Goal: Find specific page/section: Find specific page/section

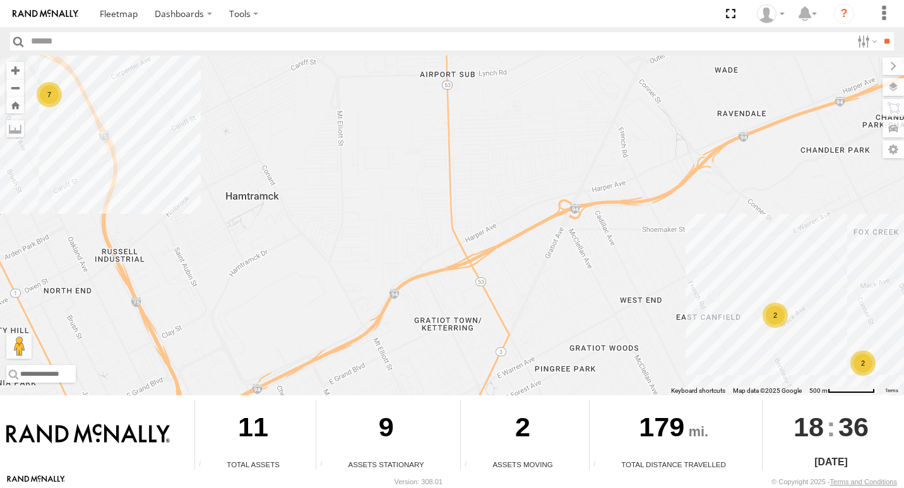
click at [773, 322] on div "2" at bounding box center [774, 315] width 25 height 25
